Goal: Information Seeking & Learning: Find specific fact

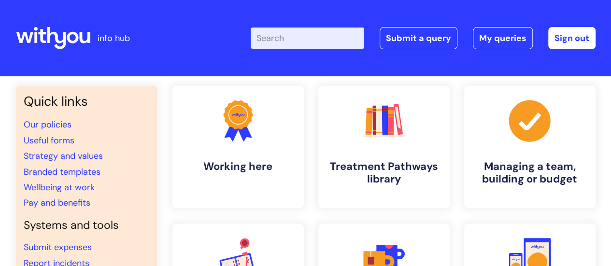
click at [271, 39] on input "Enter your search term here..." at bounding box center [306, 38] width 113 height 21
type input "jury"
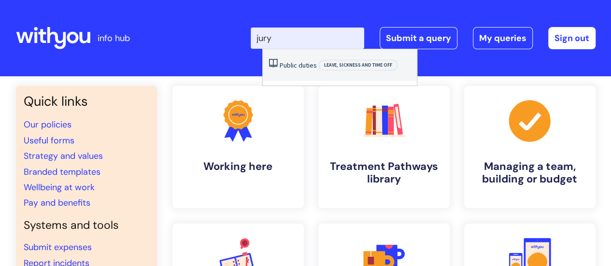
click at [292, 68] on link "Public duties" at bounding box center [297, 65] width 37 height 9
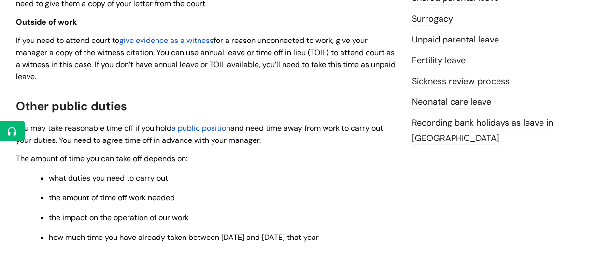
scroll to position [431, 0]
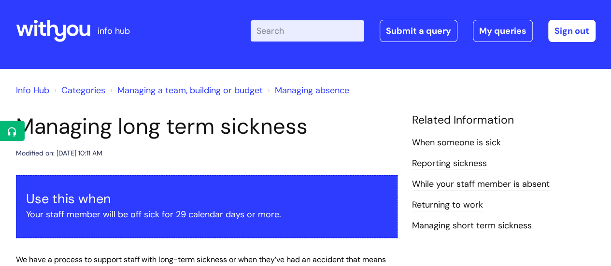
scroll to position [7, 0]
